Goal: Transaction & Acquisition: Purchase product/service

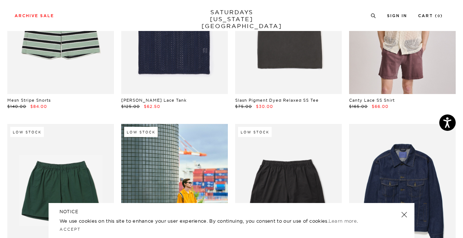
scroll to position [290, 0]
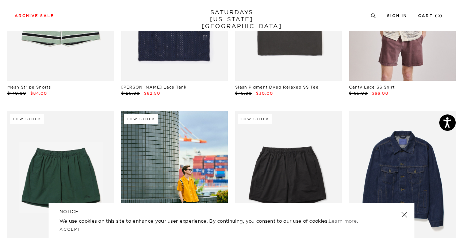
click at [405, 216] on link at bounding box center [404, 215] width 10 height 10
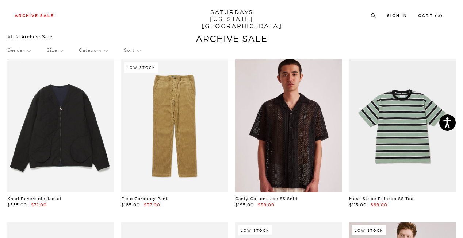
scroll to position [0, 0]
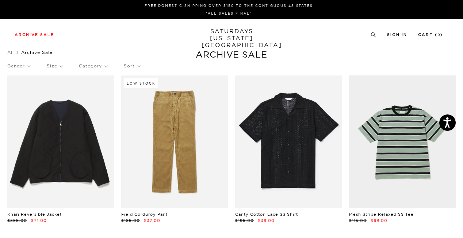
click at [60, 66] on p "Size" at bounding box center [55, 66] width 16 height 17
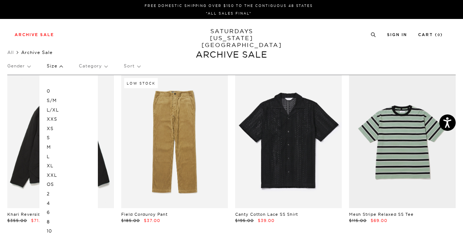
click at [48, 155] on p "L" at bounding box center [69, 156] width 44 height 9
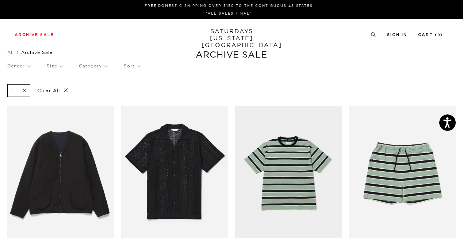
click at [27, 67] on p "Gender" at bounding box center [18, 66] width 23 height 17
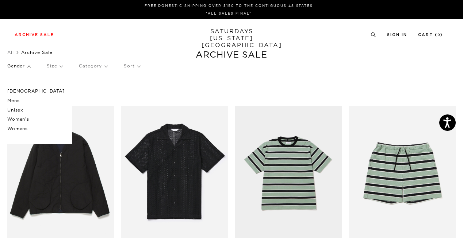
click at [14, 90] on p "[DEMOGRAPHIC_DATA]" at bounding box center [35, 90] width 57 height 9
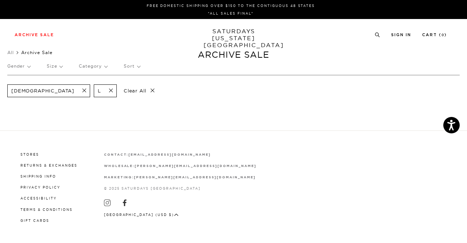
click at [30, 67] on p "Gender" at bounding box center [18, 66] width 23 height 17
click at [16, 101] on p "Mens" at bounding box center [35, 100] width 57 height 9
click at [111, 91] on span at bounding box center [118, 90] width 15 height 7
click at [73, 91] on span at bounding box center [80, 90] width 15 height 7
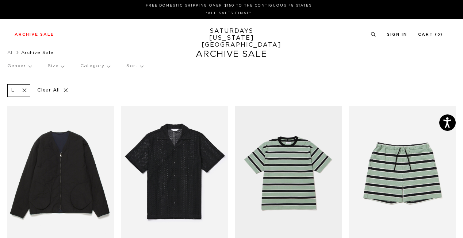
click at [26, 66] on p "Gender" at bounding box center [19, 66] width 24 height 17
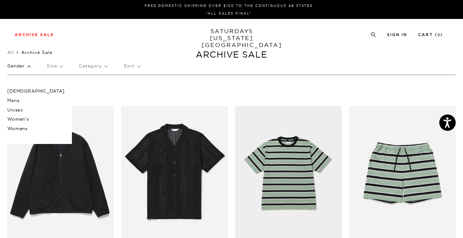
click at [20, 109] on p "Unisex" at bounding box center [35, 109] width 57 height 9
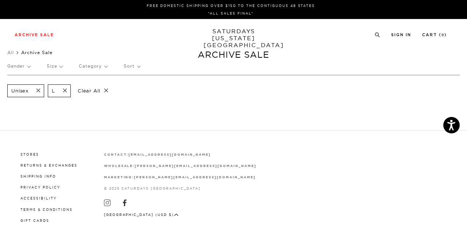
click at [39, 90] on span at bounding box center [35, 90] width 15 height 7
